Goal: Task Accomplishment & Management: Use online tool/utility

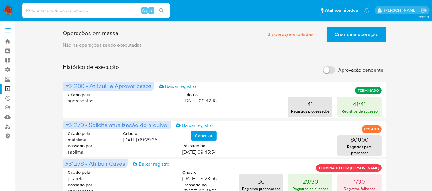
click at [341, 37] on span "Criar uma operação" at bounding box center [356, 35] width 44 height 14
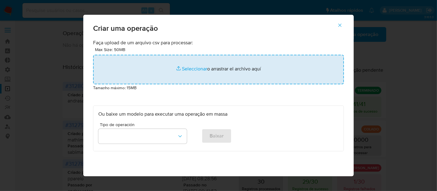
click at [197, 68] on input "file" at bounding box center [218, 69] width 251 height 29
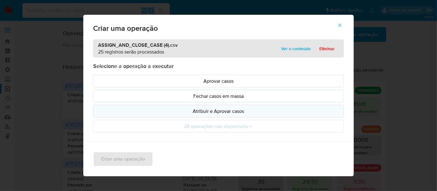
click at [190, 114] on p "Atribuir e Aprovar casos" at bounding box center [218, 111] width 240 height 7
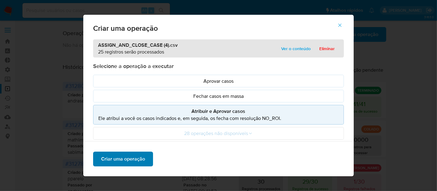
click at [127, 159] on span "Criar uma operação" at bounding box center [123, 159] width 44 height 14
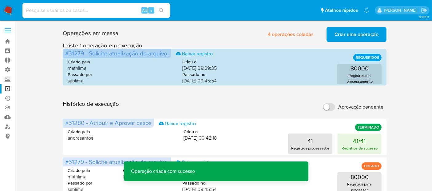
click at [359, 33] on span "Criar uma operação" at bounding box center [356, 35] width 44 height 14
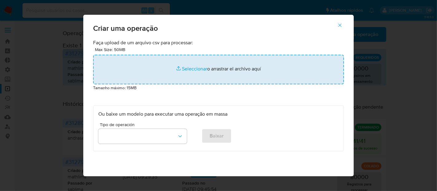
click at [197, 68] on input "file" at bounding box center [218, 69] width 251 height 29
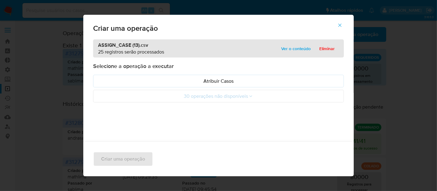
click at [164, 83] on p "Atribuir Casos" at bounding box center [218, 80] width 240 height 7
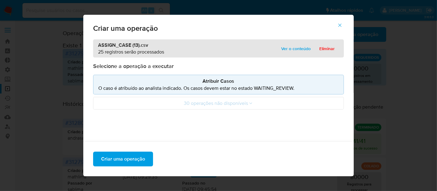
drag, startPoint x: 197, startPoint y: 68, endPoint x: 164, endPoint y: 83, distance: 35.8
click at [164, 83] on p "Atribuir Casos" at bounding box center [218, 80] width 240 height 7
click at [135, 160] on span "Criar uma operação" at bounding box center [123, 159] width 44 height 14
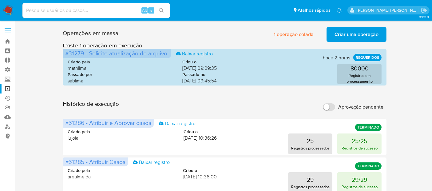
click at [94, 15] on div "Alt s" at bounding box center [95, 10] width 147 height 15
click at [93, 13] on input at bounding box center [95, 10] width 147 height 8
paste input "8NJfcrVc5ZY7WANVeKTvlgee"
type input "8NJfcrVc5ZY7WANVeKTvlgee"
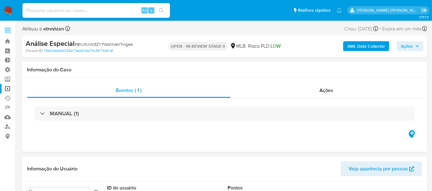
select select "10"
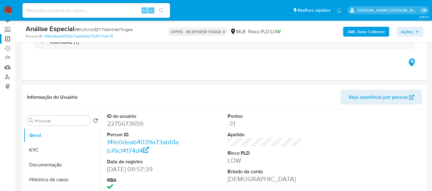
scroll to position [68, 0]
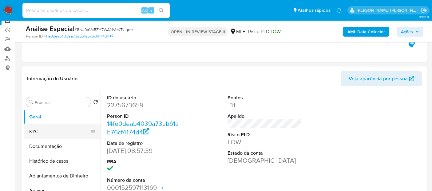
click at [40, 132] on button "KYC" at bounding box center [60, 131] width 72 height 15
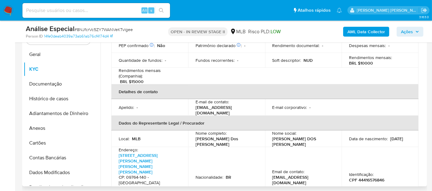
scroll to position [146, 0]
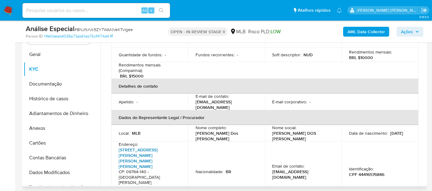
click at [131, 147] on link "Rua Hélio Da Matta Souza 2, Nova Baeta" at bounding box center [138, 158] width 39 height 23
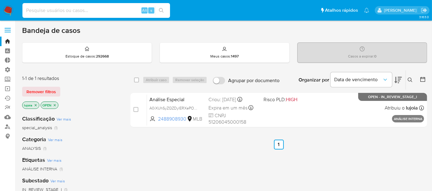
click at [101, 9] on input at bounding box center [95, 10] width 147 height 8
paste input "MZR7GEX330NlpqkknBMHPhiQ"
type input "MZR7GEX330NlpqkknBMHPhiQ"
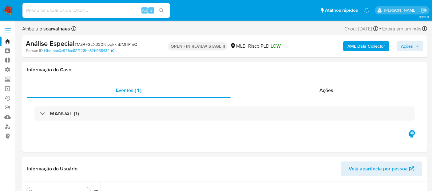
select select "10"
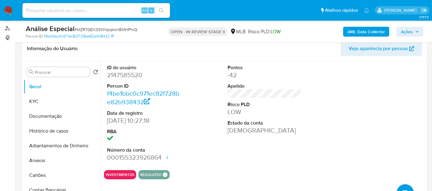
scroll to position [88, 0]
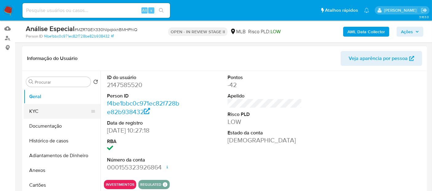
click at [58, 112] on button "KYC" at bounding box center [60, 111] width 72 height 15
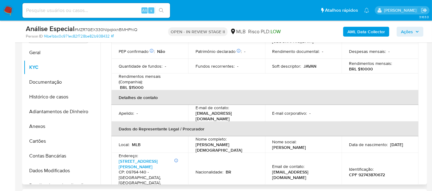
scroll to position [115, 0]
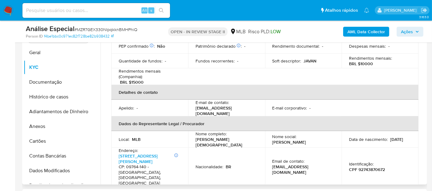
drag, startPoint x: 115, startPoint y: 141, endPoint x: 149, endPoint y: 147, distance: 34.5
click at [149, 147] on td "Endereço : Informações Adicionais: Casa Rua Hélio Da Matta Souza 2, Nova Baeta …" at bounding box center [149, 166] width 77 height 38
copy p "Informações Adicionais: Casa Rua Hélio Da Matta Souza 2, Nova Baeta"
click at [131, 153] on link "Rua Hélio Da Matta Souza 2, Nova Baeta" at bounding box center [138, 159] width 39 height 12
